Goal: Download file/media

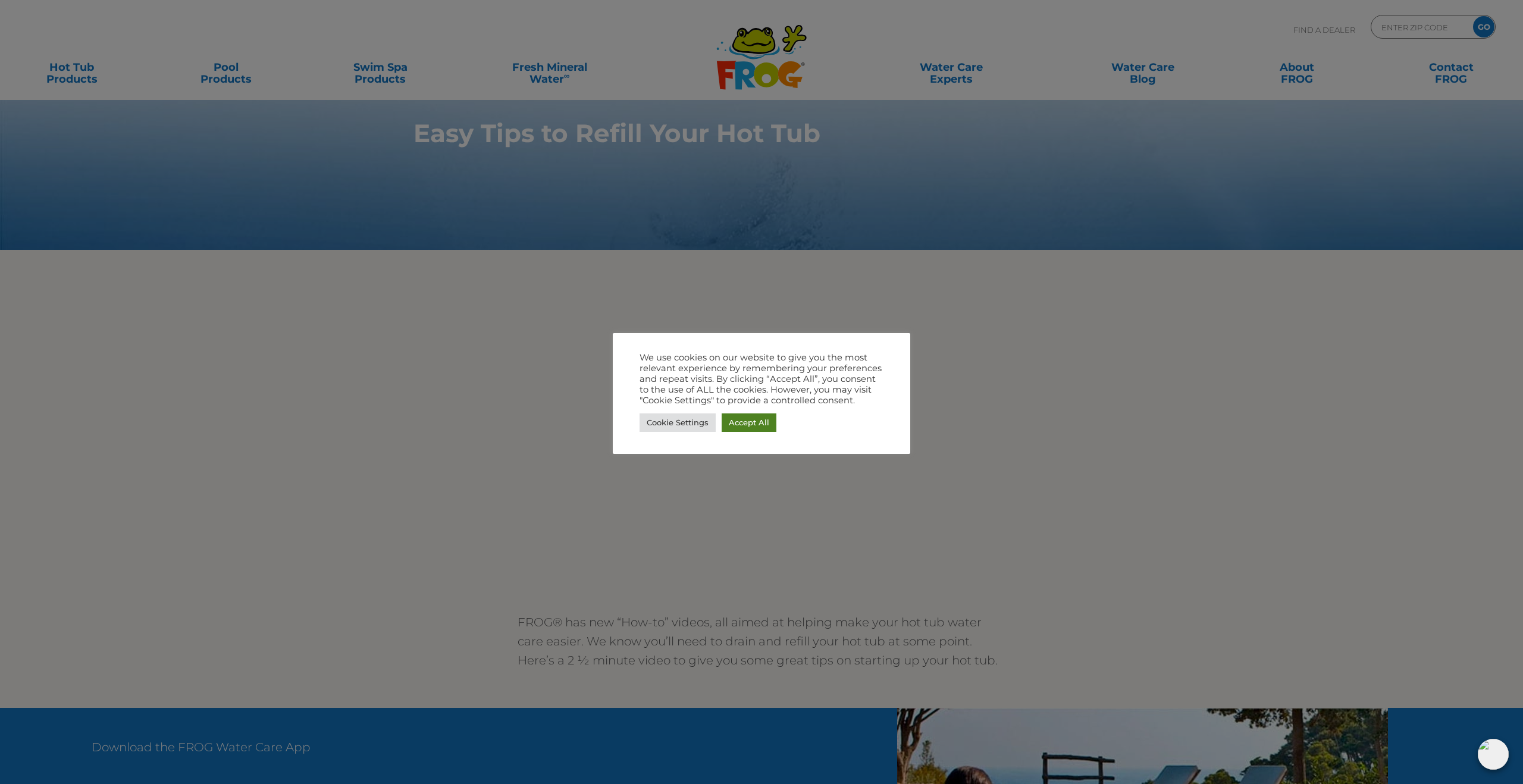
click at [748, 425] on link "Accept All" at bounding box center [748, 422] width 55 height 18
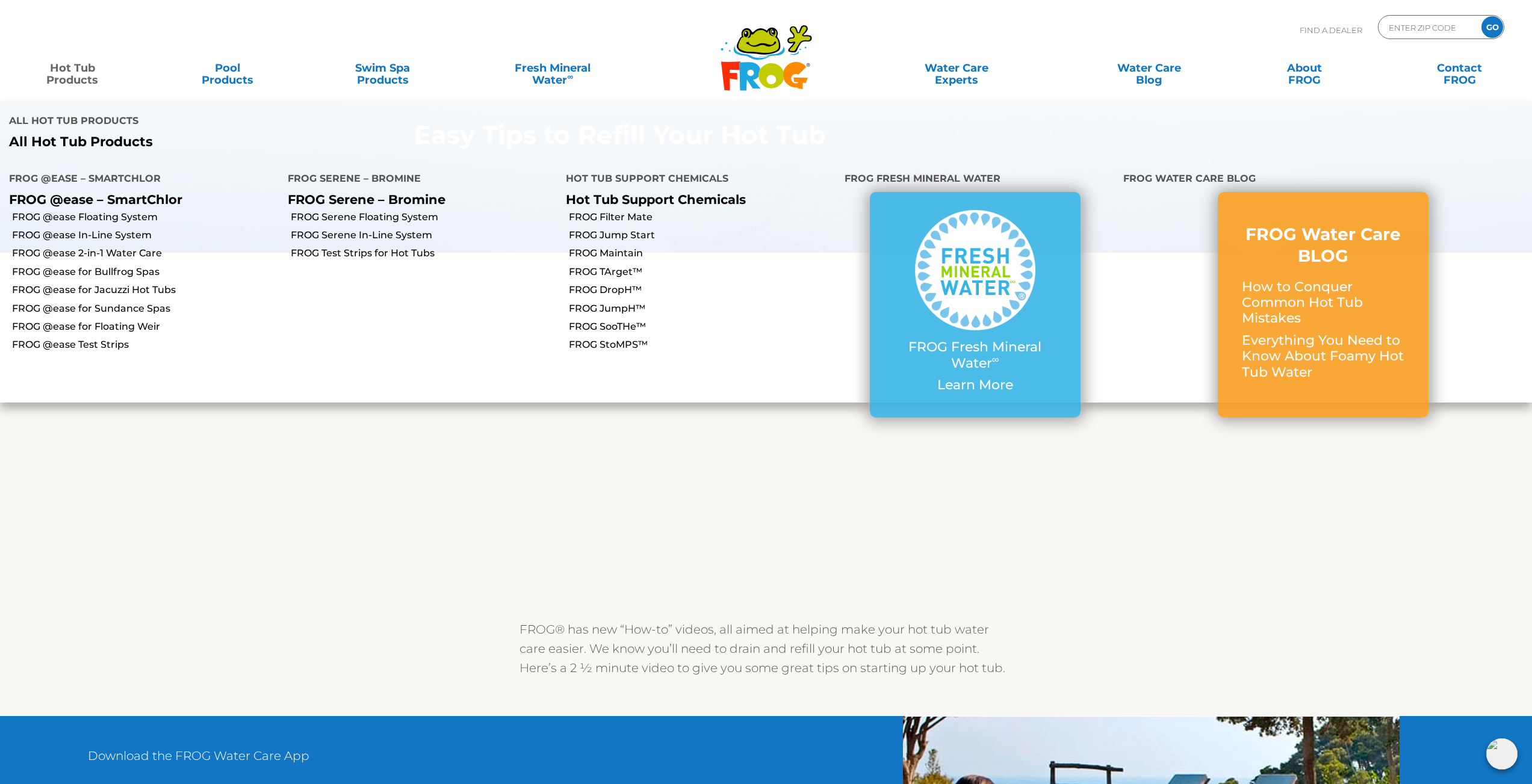
click at [66, 74] on link "Hot Tub Products" at bounding box center [72, 68] width 120 height 24
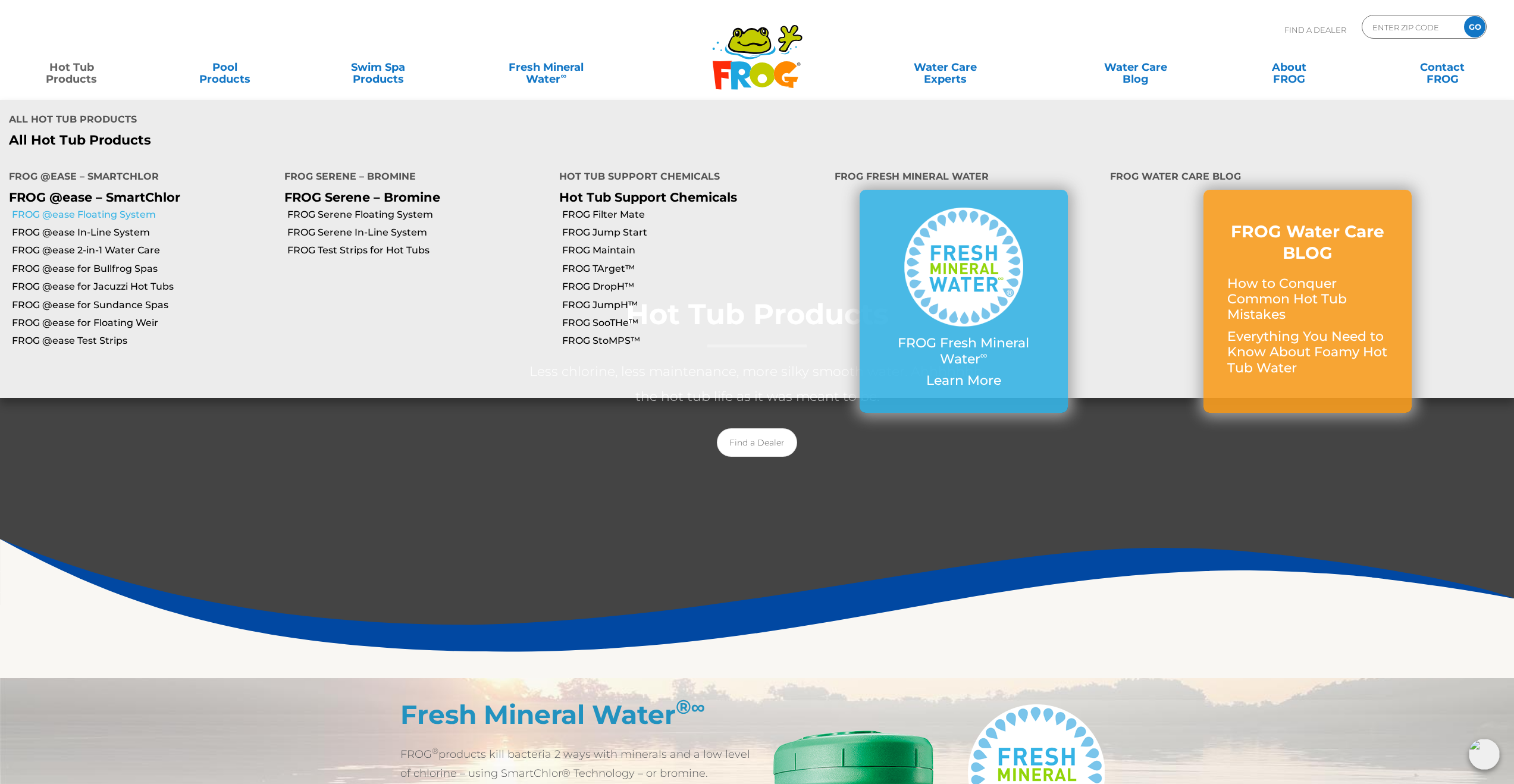
click at [77, 208] on link "FROG @ease Floating System" at bounding box center [143, 214] width 263 height 13
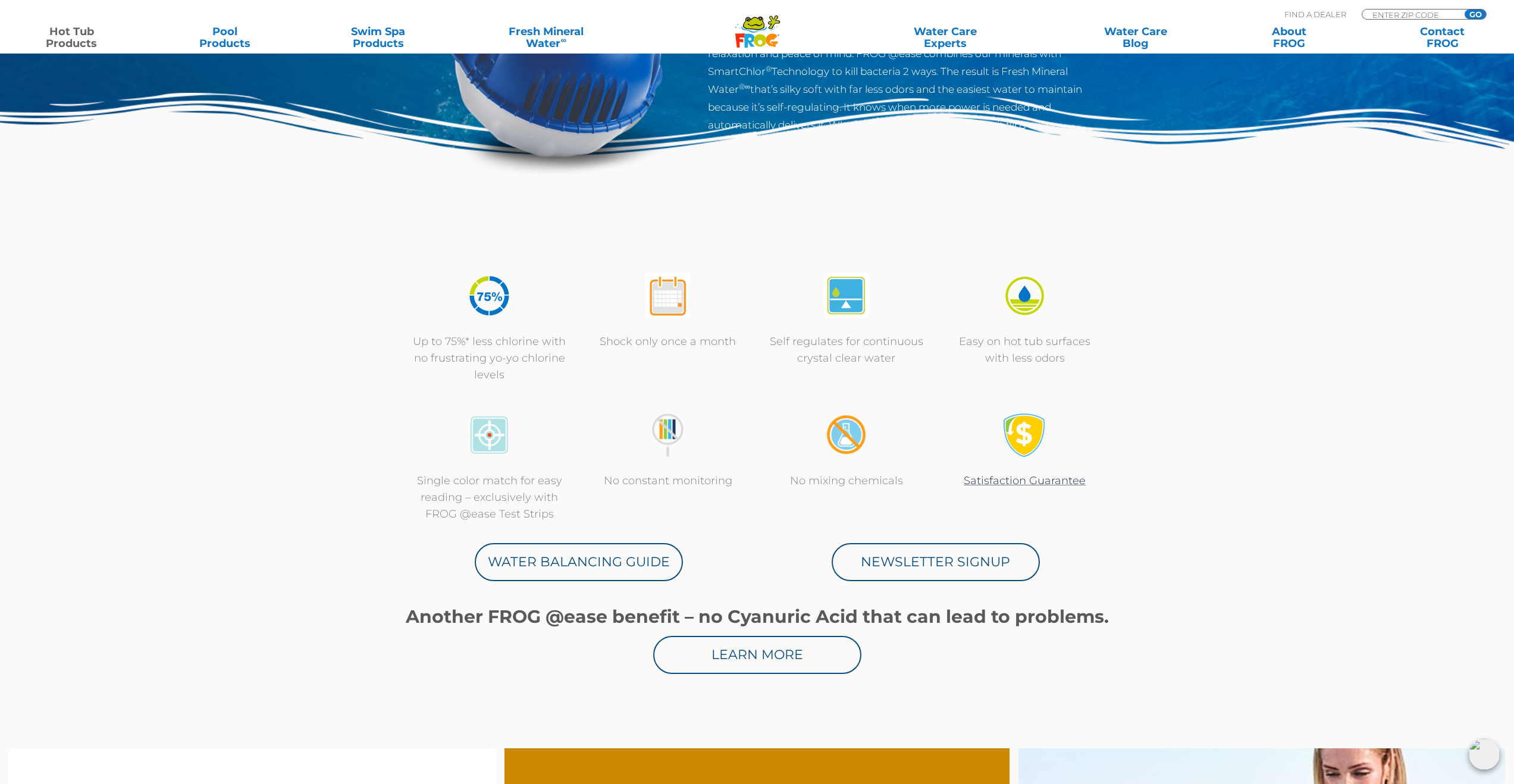
scroll to position [470, 0]
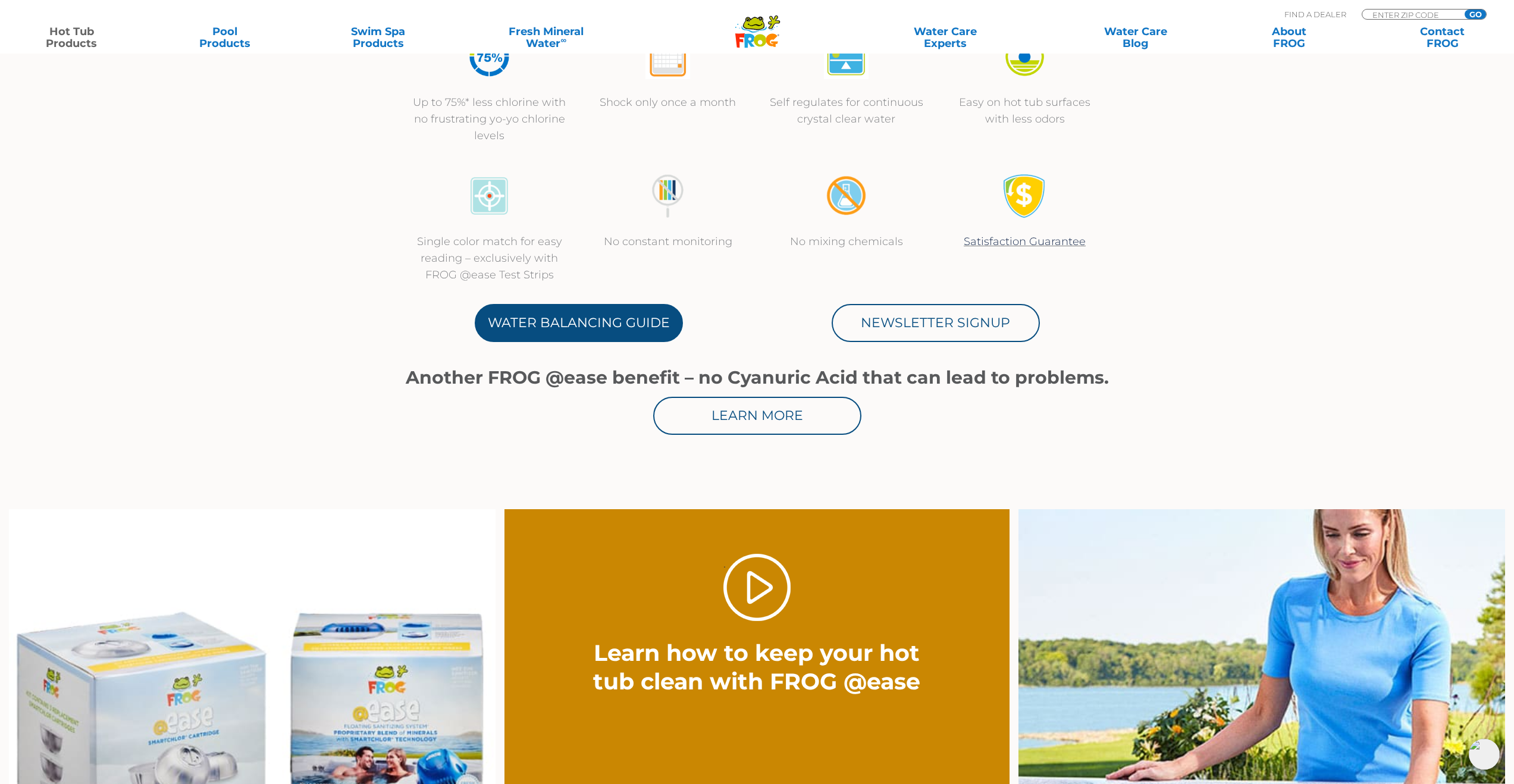
click at [516, 312] on link "Water Balancing Guide" at bounding box center [579, 323] width 208 height 38
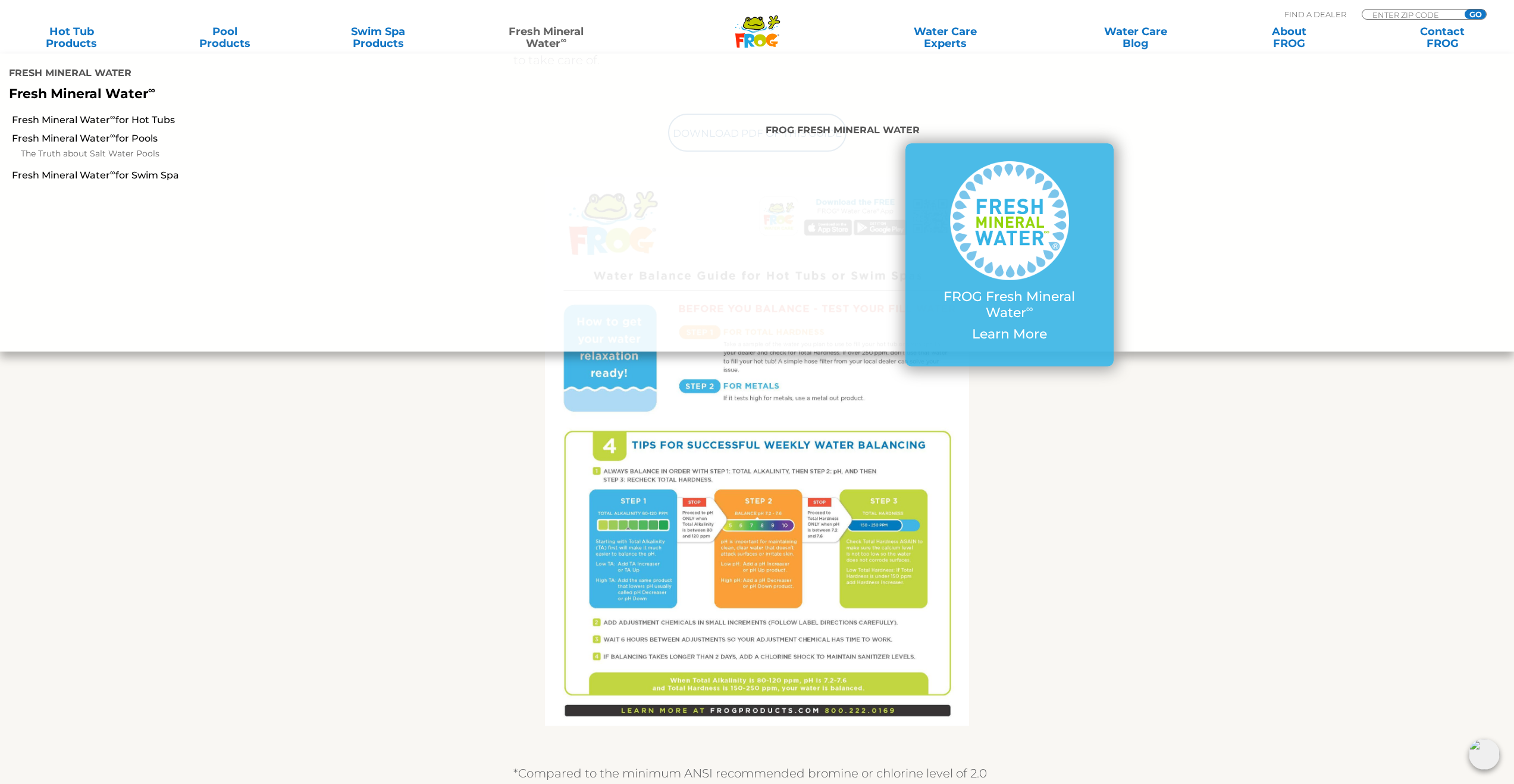
scroll to position [151, 0]
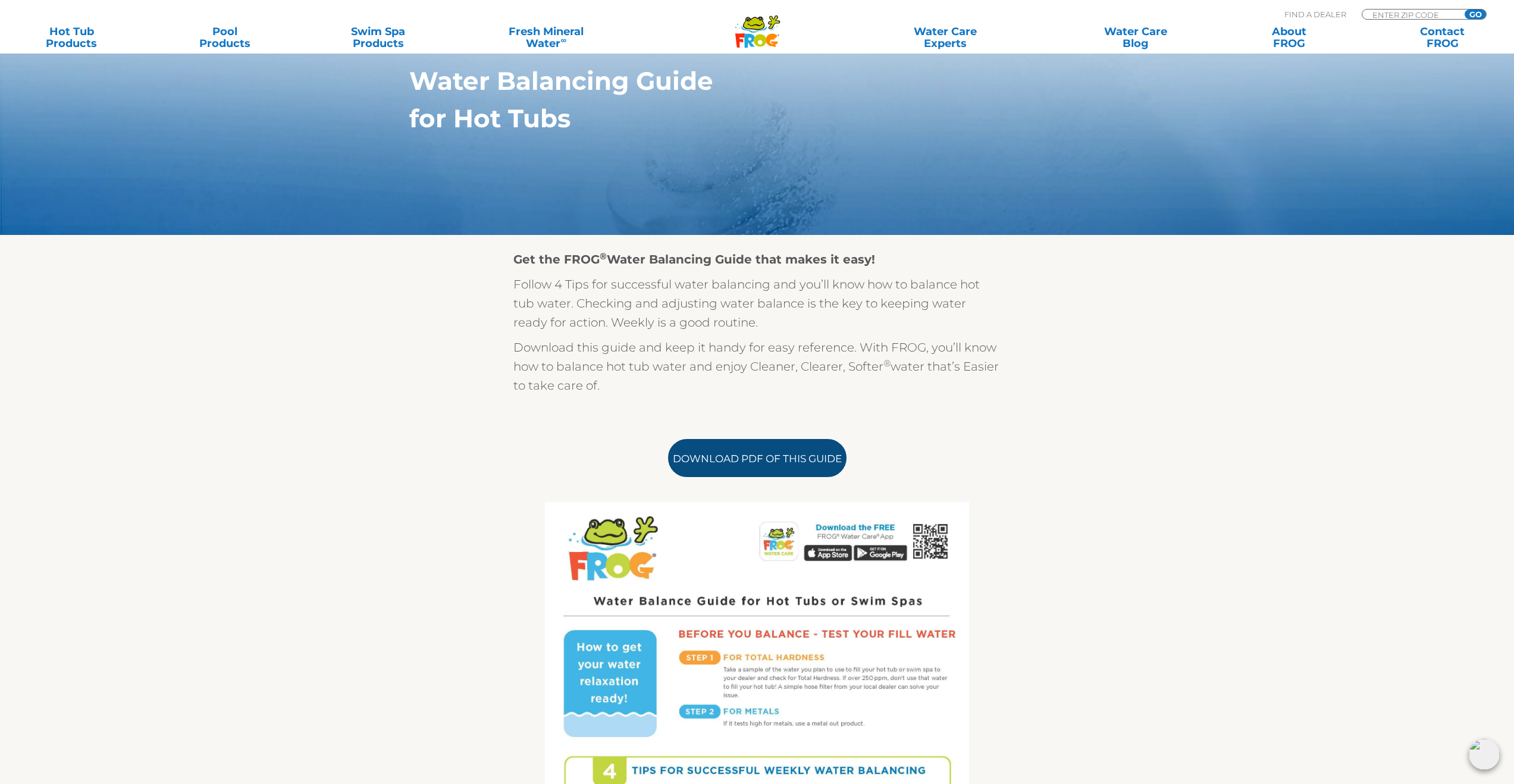
click at [737, 464] on link "Download PDF of this Guide" at bounding box center [757, 458] width 178 height 38
